Goal: Task Accomplishment & Management: Check status

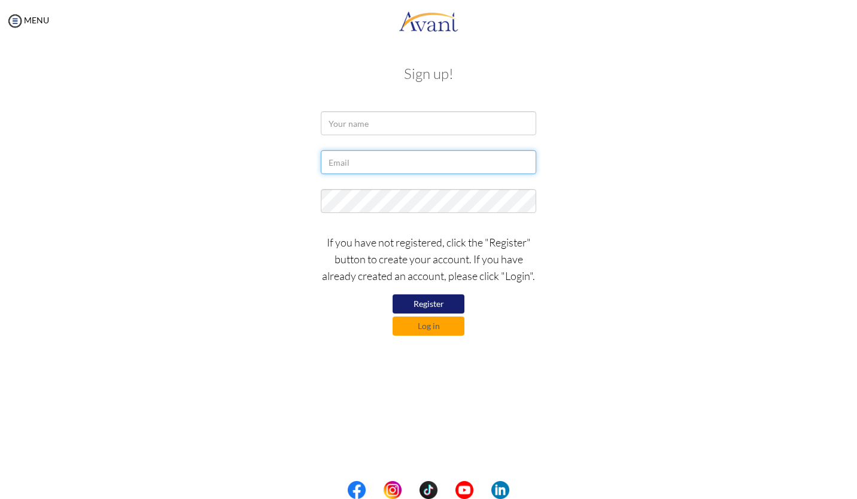
type input "[EMAIL_ADDRESS][DOMAIN_NAME]"
click at [404, 304] on button "Register" at bounding box center [429, 303] width 72 height 19
click at [427, 324] on button "Log in" at bounding box center [429, 326] width 72 height 19
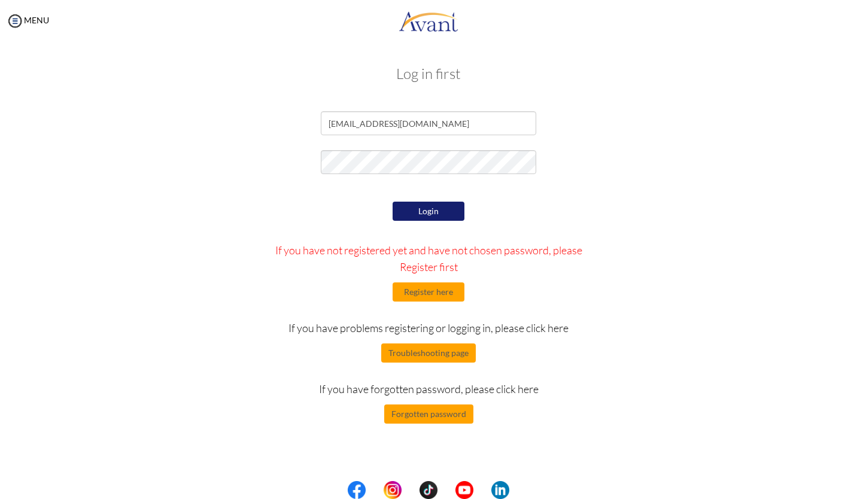
click at [434, 214] on button "Login" at bounding box center [429, 211] width 72 height 19
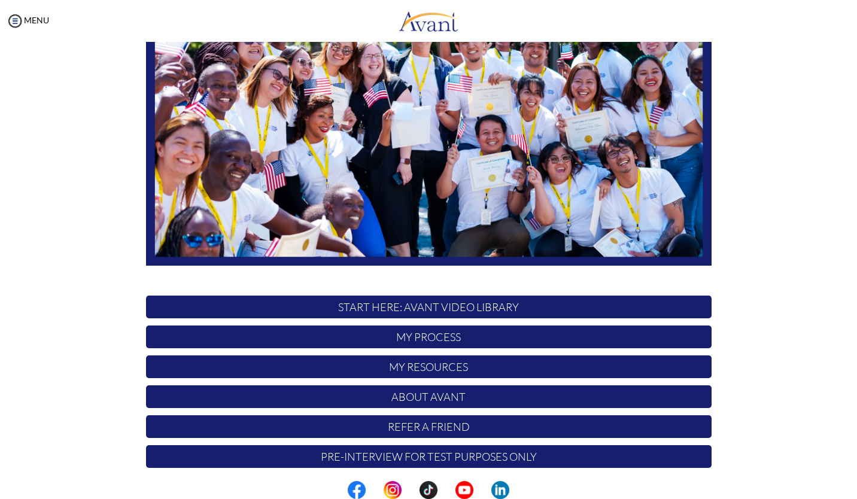
scroll to position [166, 0]
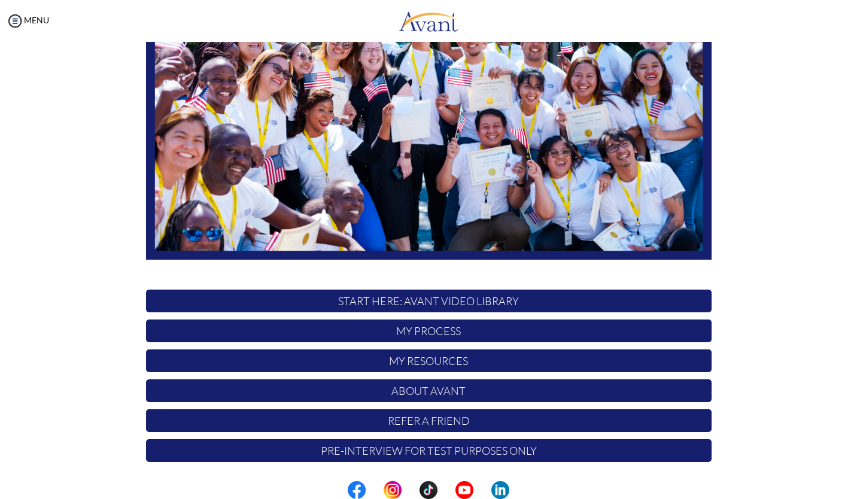
click at [414, 334] on p "My Process" at bounding box center [428, 331] width 565 height 23
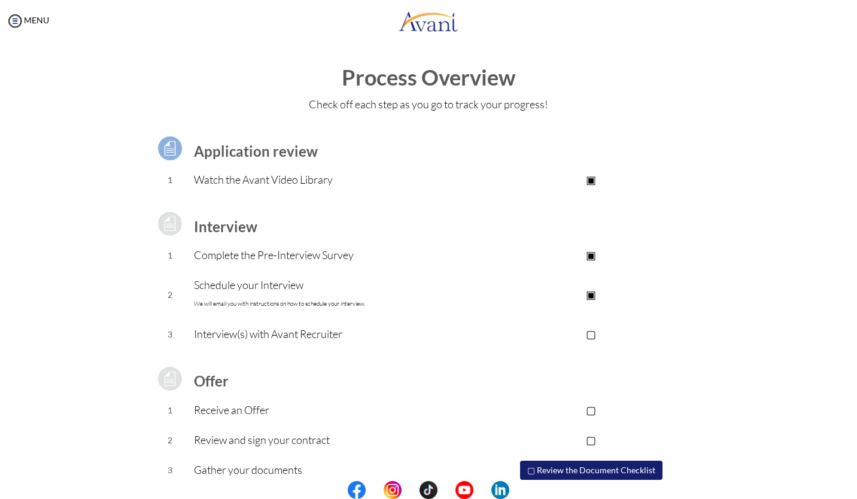
scroll to position [45, 0]
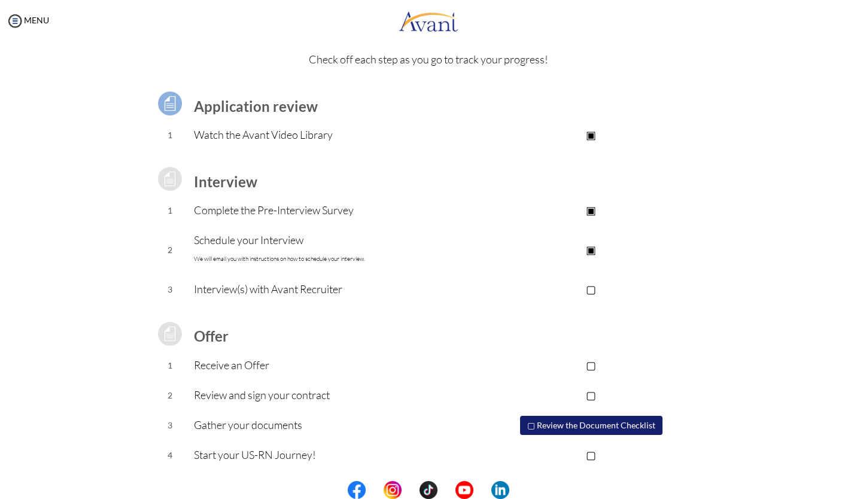
click at [592, 289] on p "▢" at bounding box center [591, 289] width 240 height 17
click at [588, 286] on p "▣" at bounding box center [591, 289] width 240 height 17
click at [713, 358] on div "Application review 1 Watch the Avant Video Library ▣ Avant Video Library Interv…" at bounding box center [428, 273] width 583 height 396
click at [333, 212] on p "Complete the Pre-Interview Survey" at bounding box center [332, 210] width 277 height 17
click at [302, 241] on p "Schedule your Interview We will email you with instructions on how to schedule …" at bounding box center [332, 250] width 277 height 36
